Goal: Task Accomplishment & Management: Complete application form

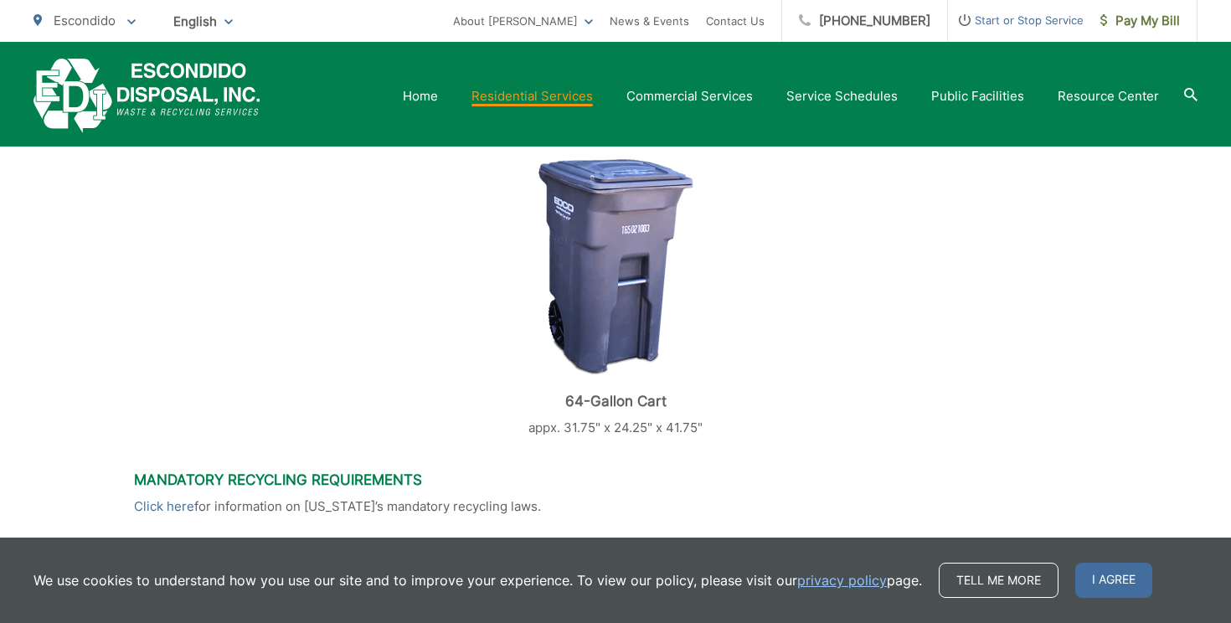
scroll to position [668, 0]
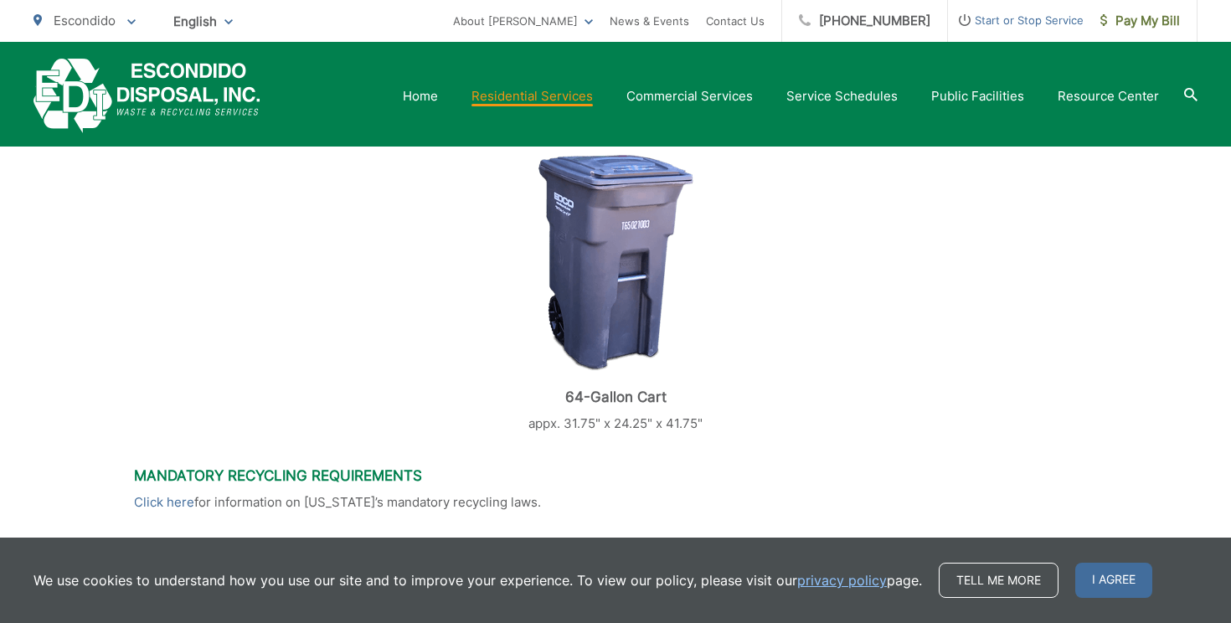
click at [992, 17] on span "Start or Stop Service" at bounding box center [1016, 20] width 136 height 20
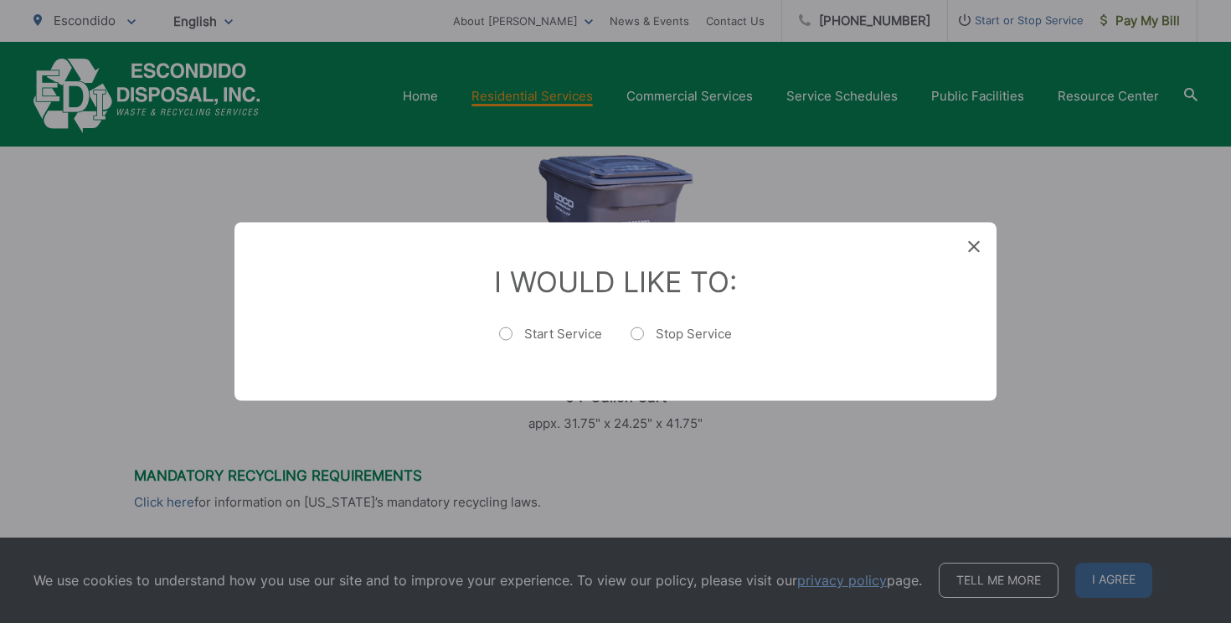
click at [561, 334] on label "Start Service" at bounding box center [550, 342] width 103 height 33
radio input "true"
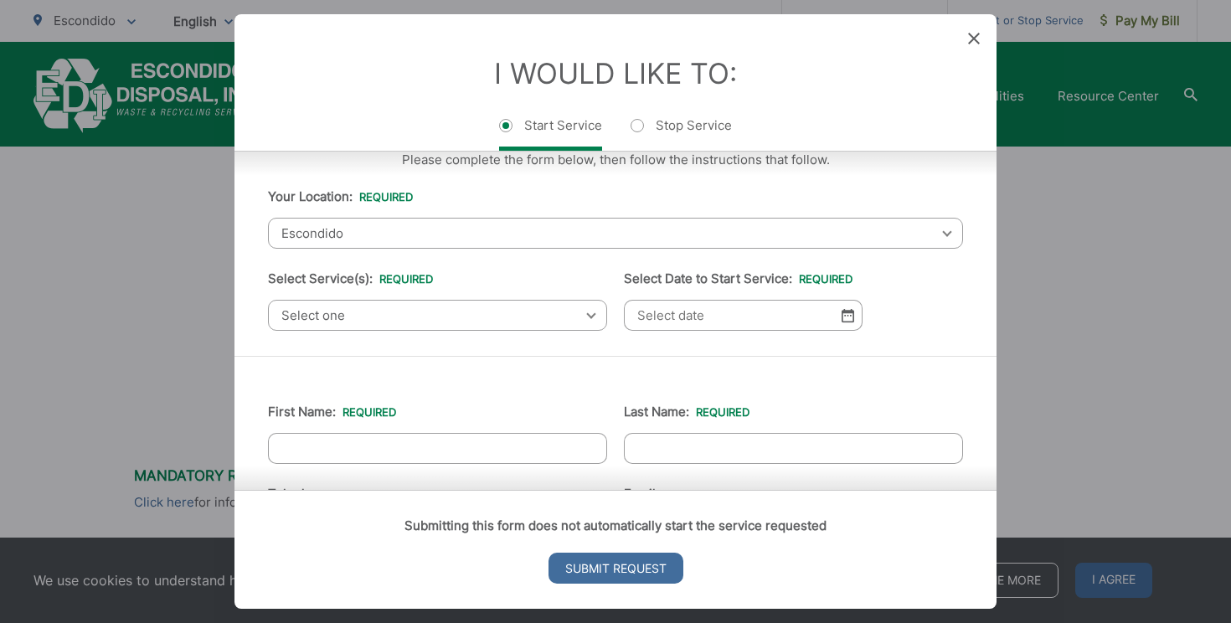
scroll to position [28, 0]
click at [553, 310] on span "Select one" at bounding box center [437, 313] width 339 height 31
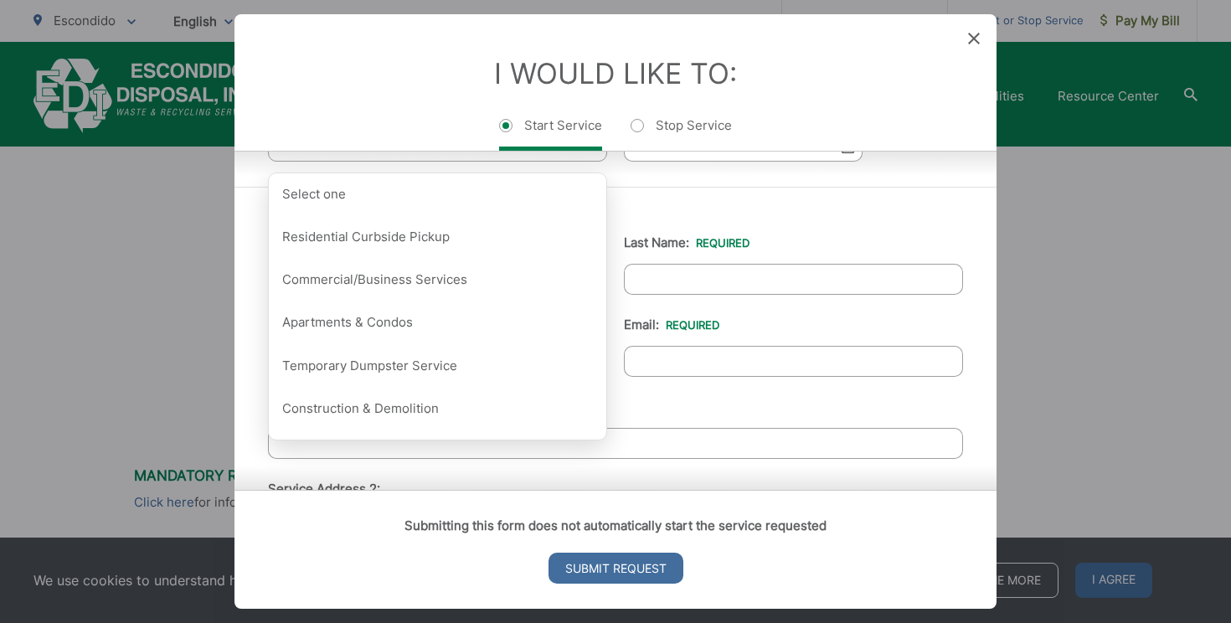
scroll to position [199, 0]
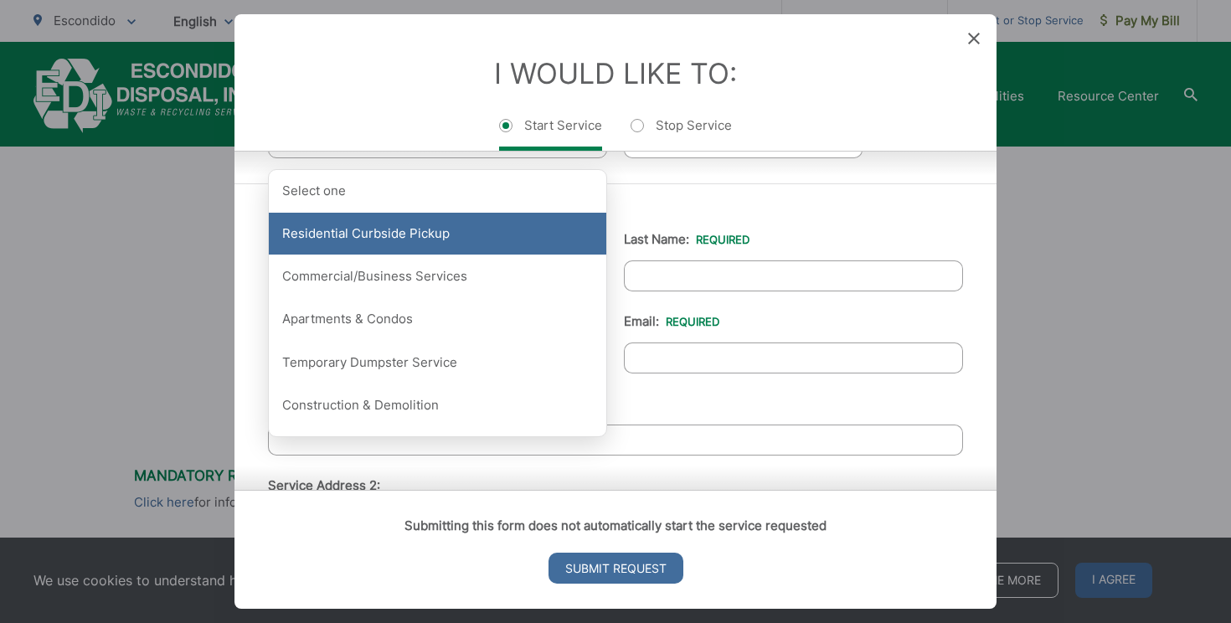
click at [428, 236] on div "Residential Curbside Pickup" at bounding box center [437, 234] width 337 height 42
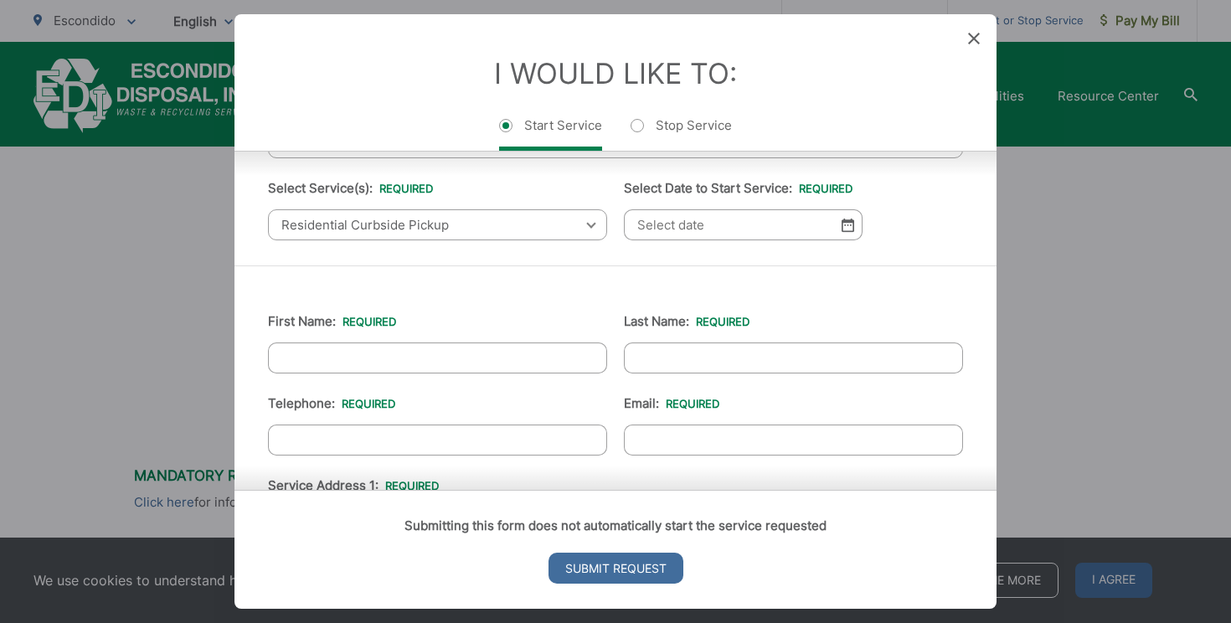
scroll to position [120, 0]
click at [851, 224] on img at bounding box center [847, 222] width 13 height 14
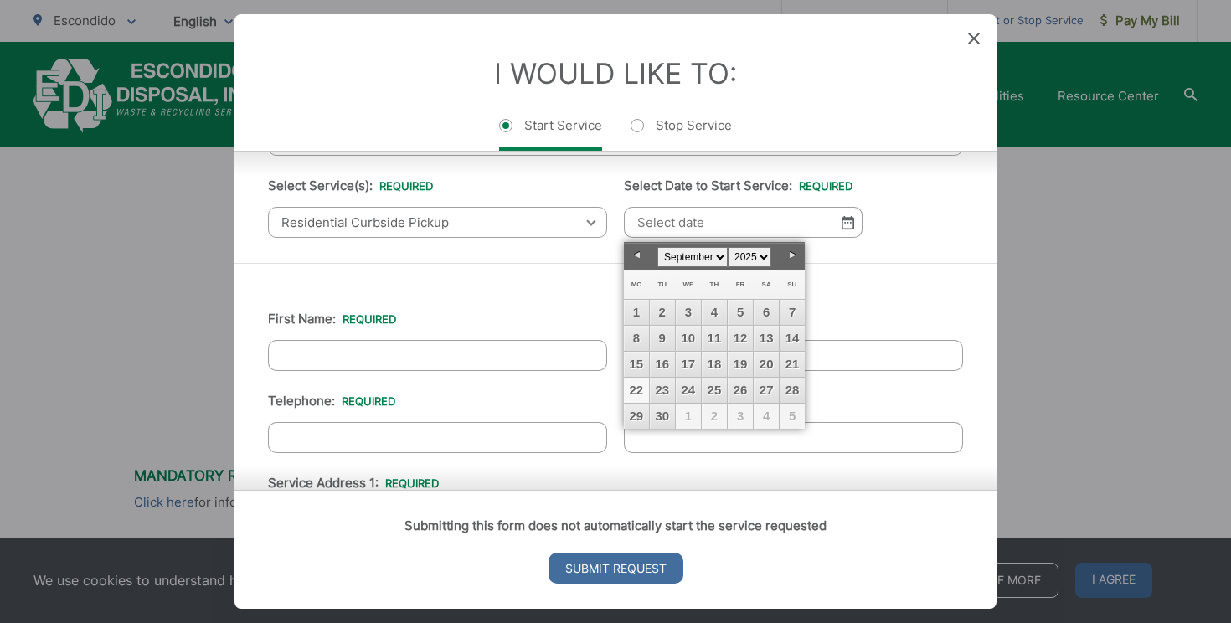
click at [790, 259] on link "Next" at bounding box center [791, 255] width 25 height 25
click at [686, 310] on link "1" at bounding box center [688, 312] width 25 height 25
type input "10/01/2025"
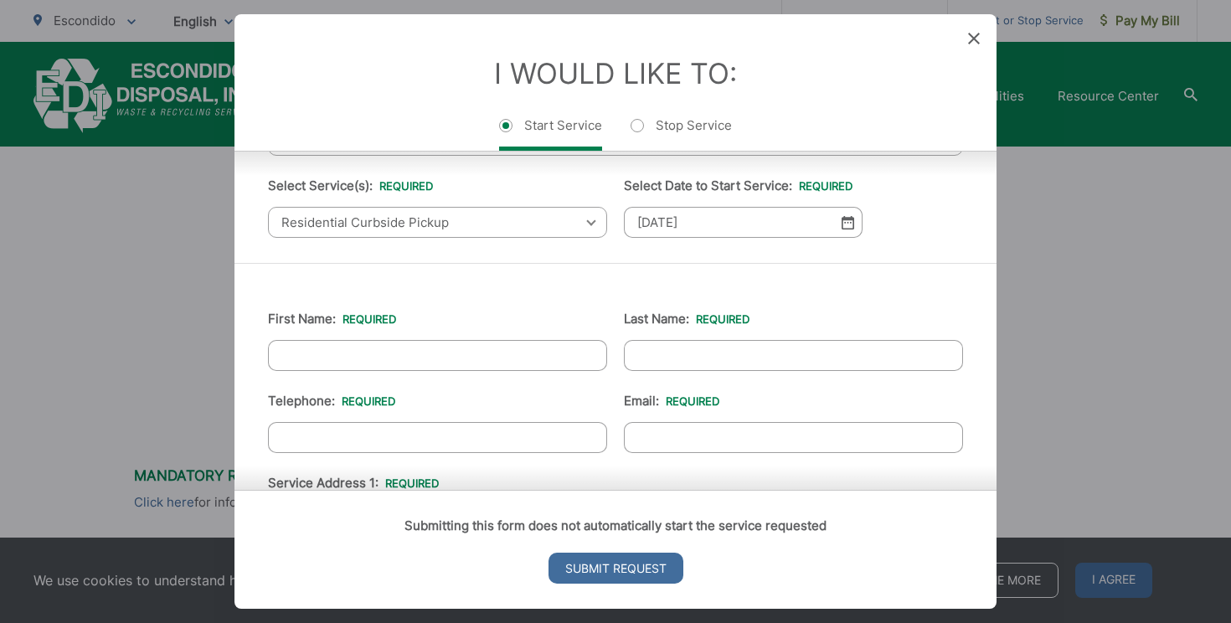
click at [410, 350] on input "First Name: *" at bounding box center [437, 355] width 339 height 31
type input "Sarah"
type input "Severino"
click at [288, 450] on input "(___) ___-____" at bounding box center [437, 437] width 339 height 31
type input "(760) 666-0080"
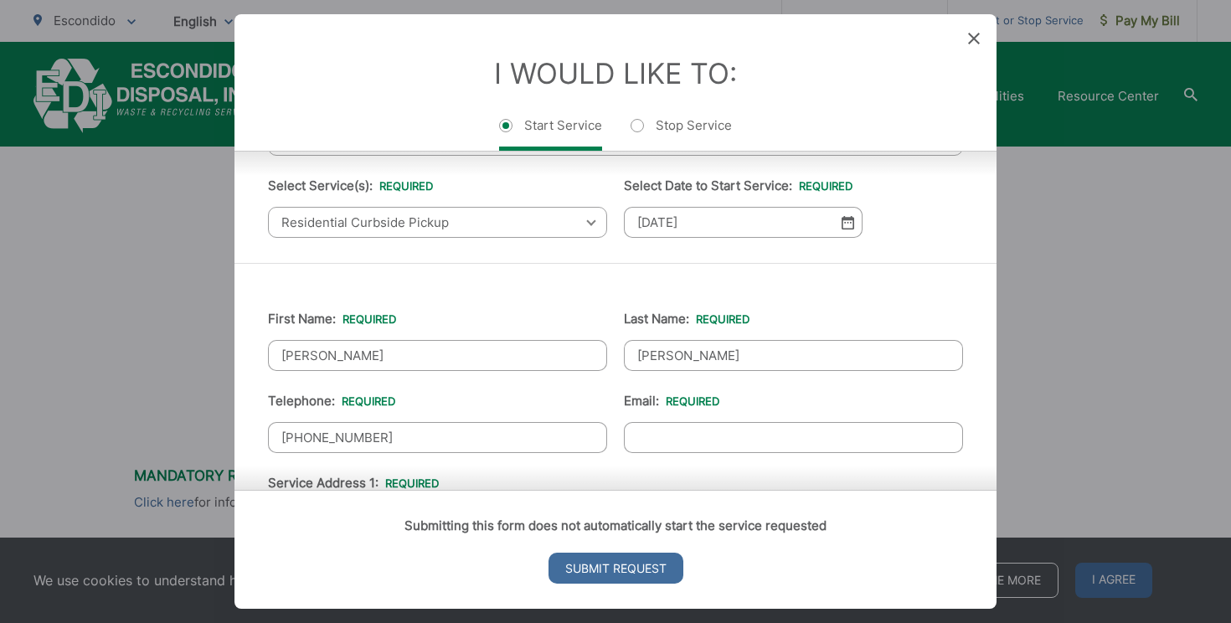
click at [681, 438] on input "Email: *" at bounding box center [793, 437] width 339 height 31
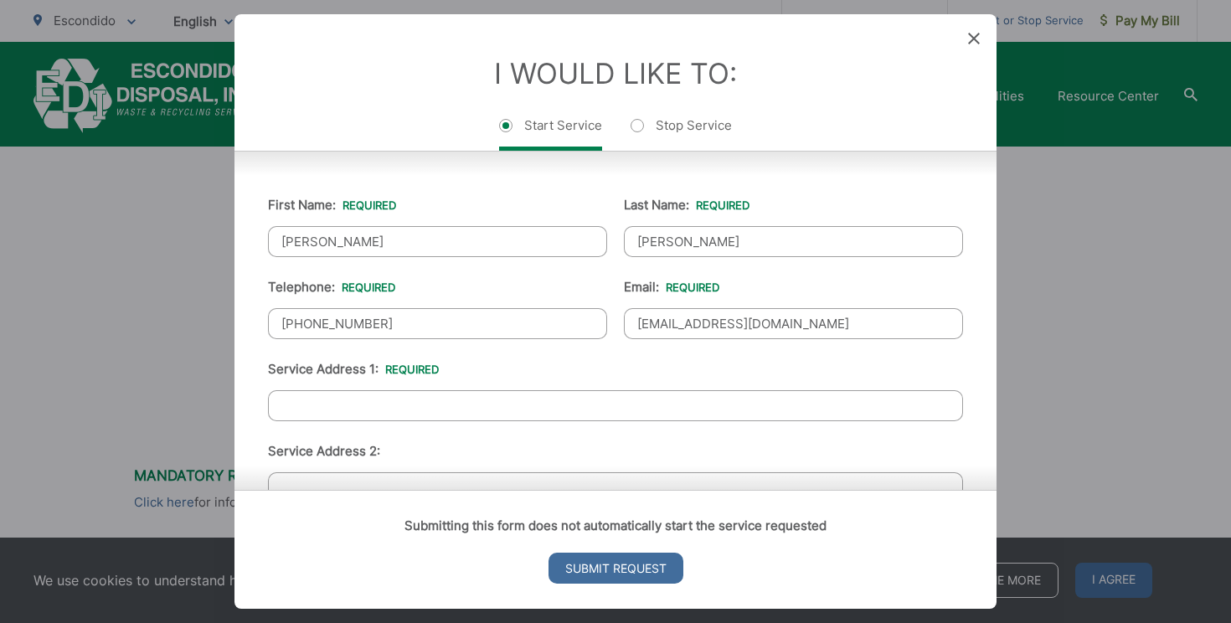
scroll to position [257, 0]
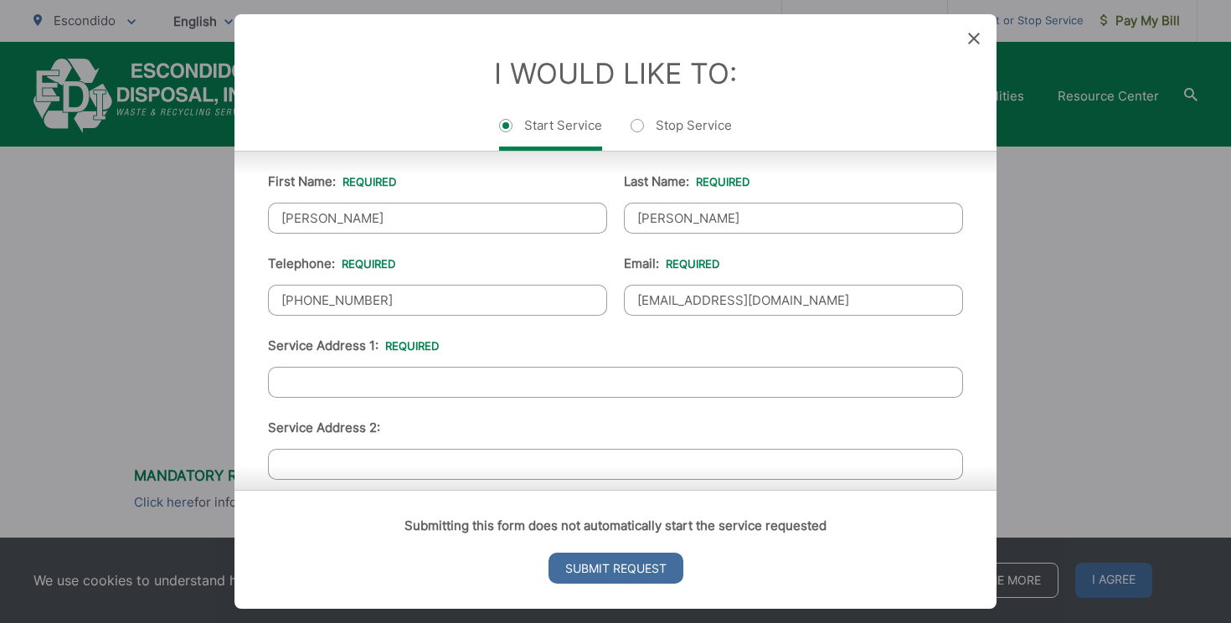
type input "sarahrseverino@gmail.com"
click at [486, 385] on input "Service Address 1: *" at bounding box center [615, 382] width 695 height 31
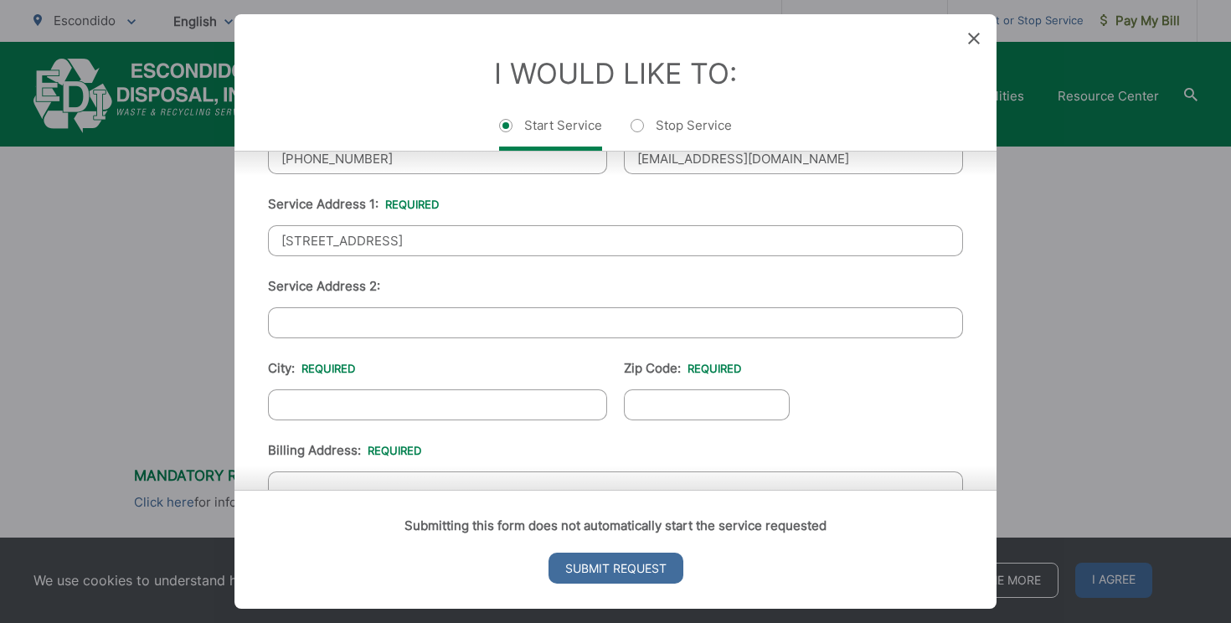
scroll to position [397, 0]
type input "352 Boulevard Park"
click at [465, 398] on input "City: *" at bounding box center [437, 406] width 339 height 31
type input "Escondido"
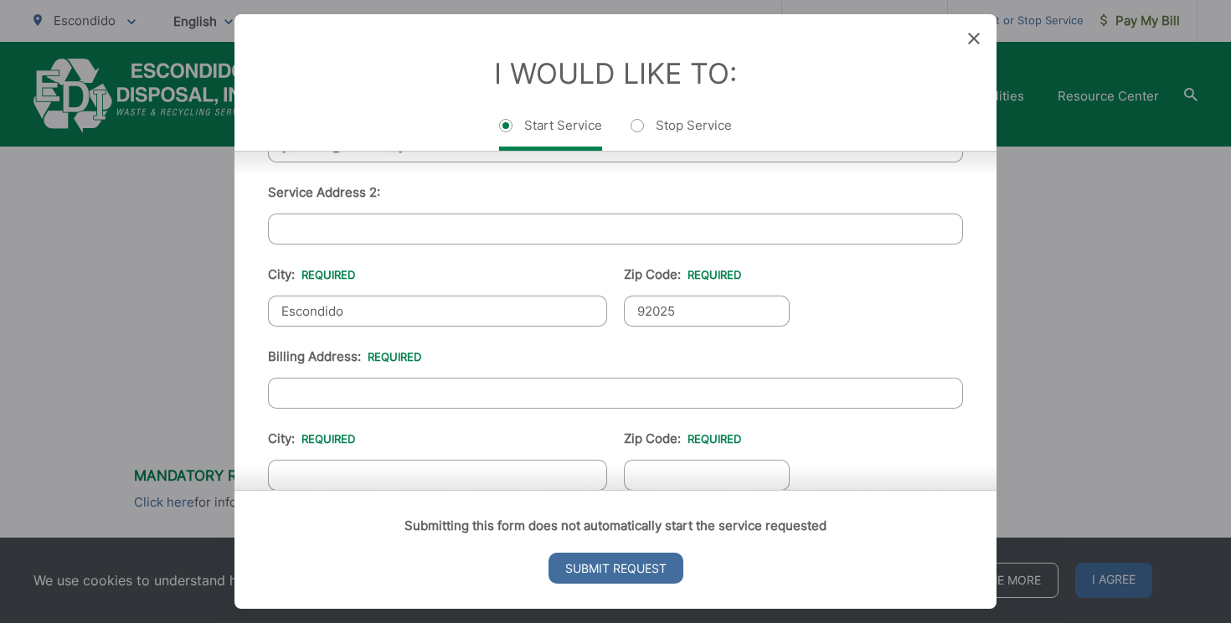
scroll to position [495, 0]
type input "92025"
click at [455, 394] on input "Billing Address: *" at bounding box center [615, 390] width 695 height 31
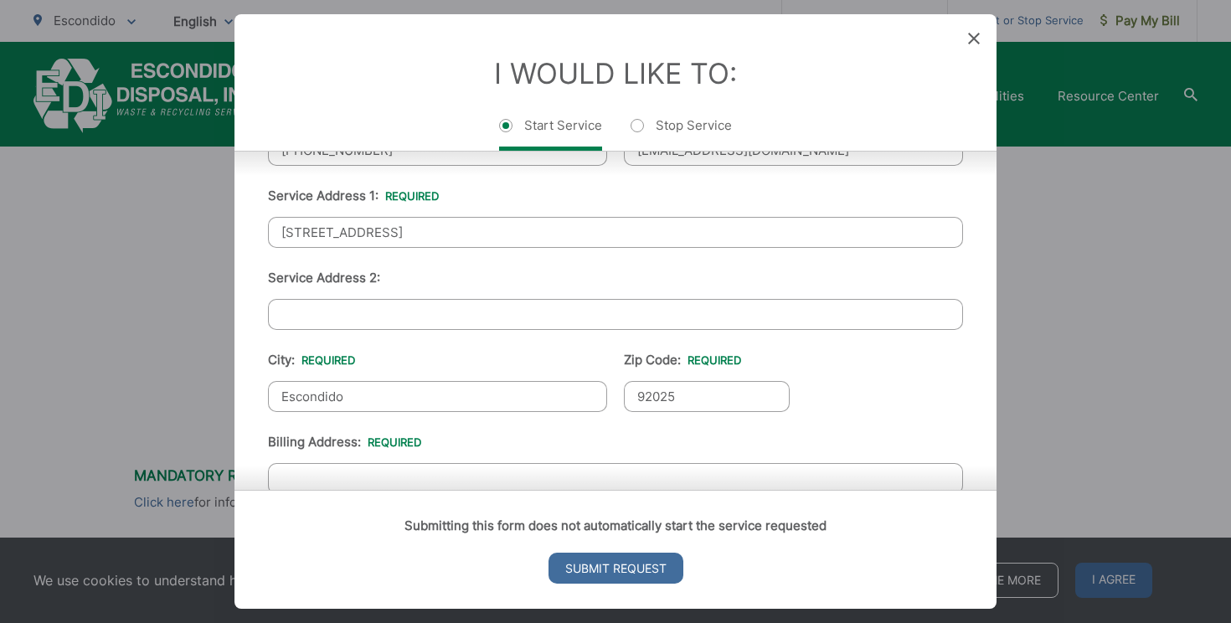
scroll to position [508, 0]
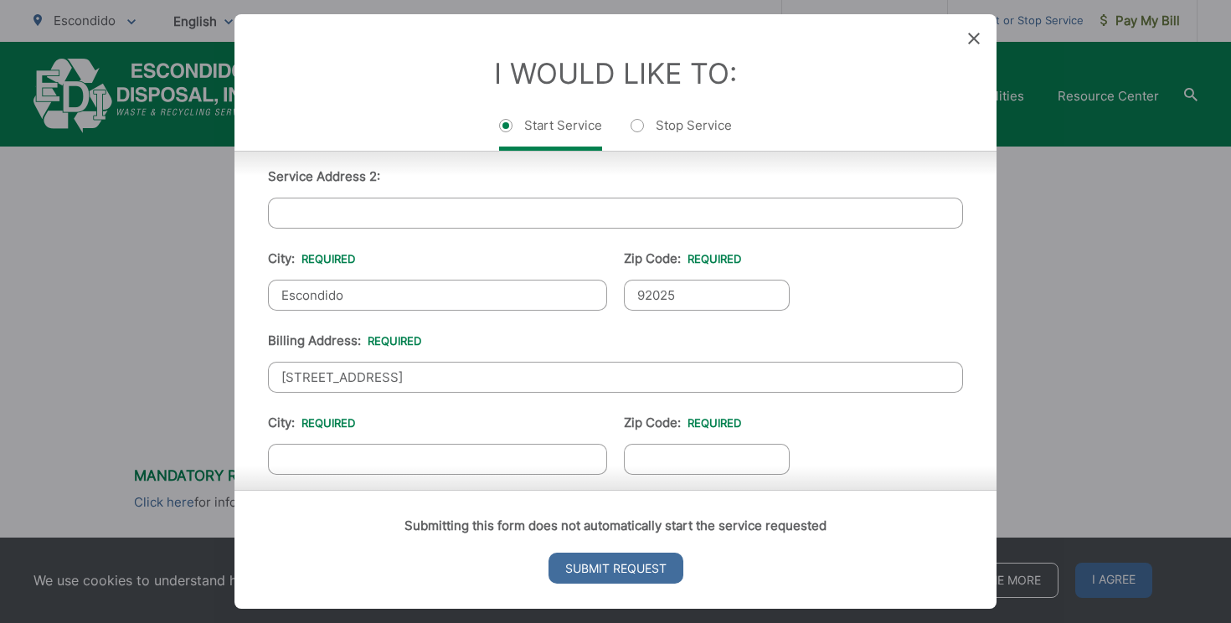
type input "352 Boulevard Park"
click at [506, 449] on input "City: *" at bounding box center [437, 459] width 339 height 31
type input "Escondido"
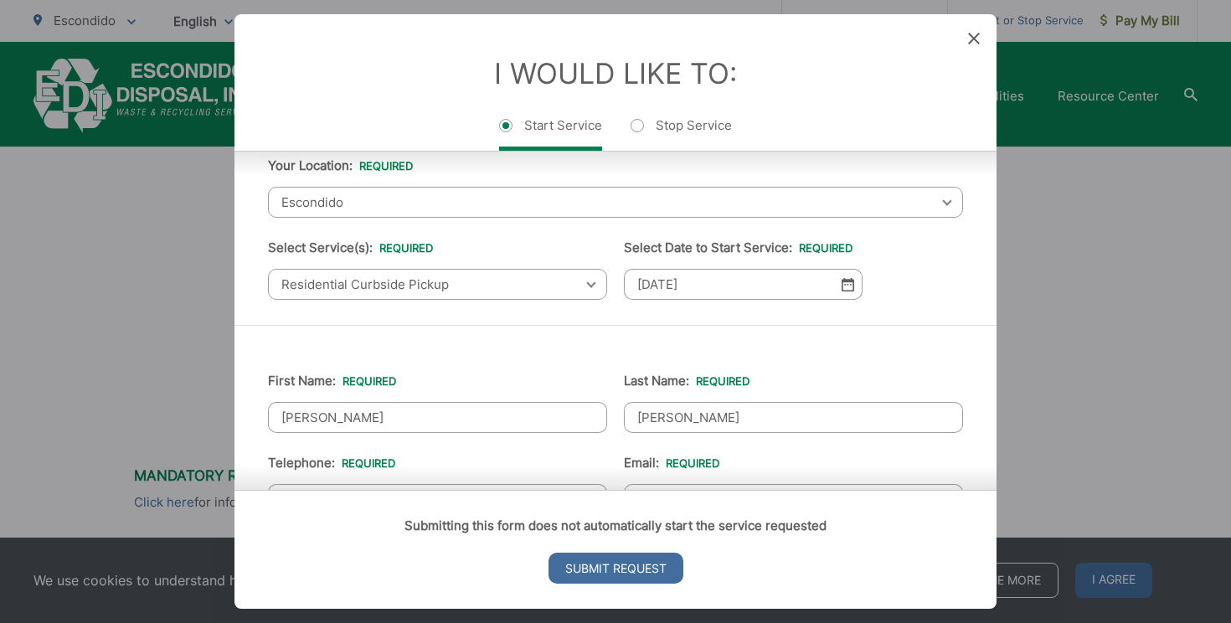
scroll to position [0, 0]
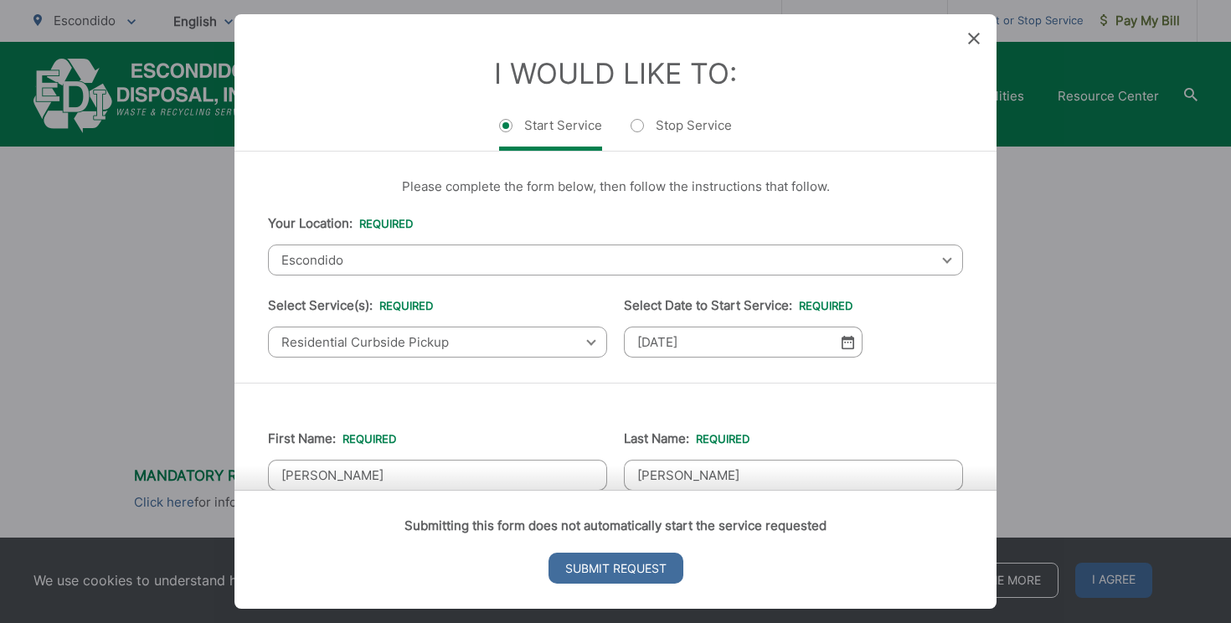
type input "92025"
click at [970, 36] on icon at bounding box center [974, 39] width 12 height 12
